Goal: Task Accomplishment & Management: Use online tool/utility

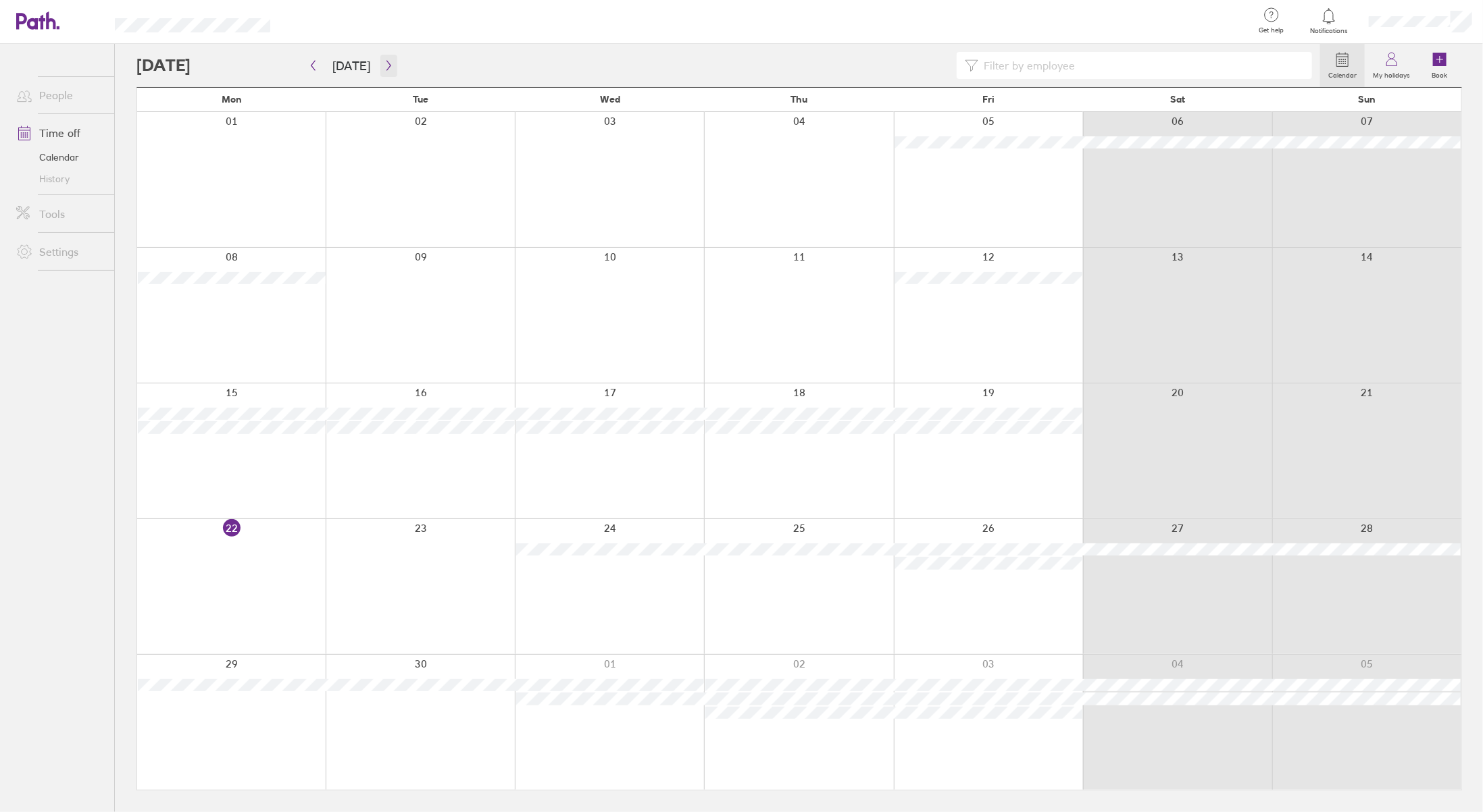
click at [384, 65] on icon "button" at bounding box center [389, 65] width 10 height 11
